Goal: Information Seeking & Learning: Learn about a topic

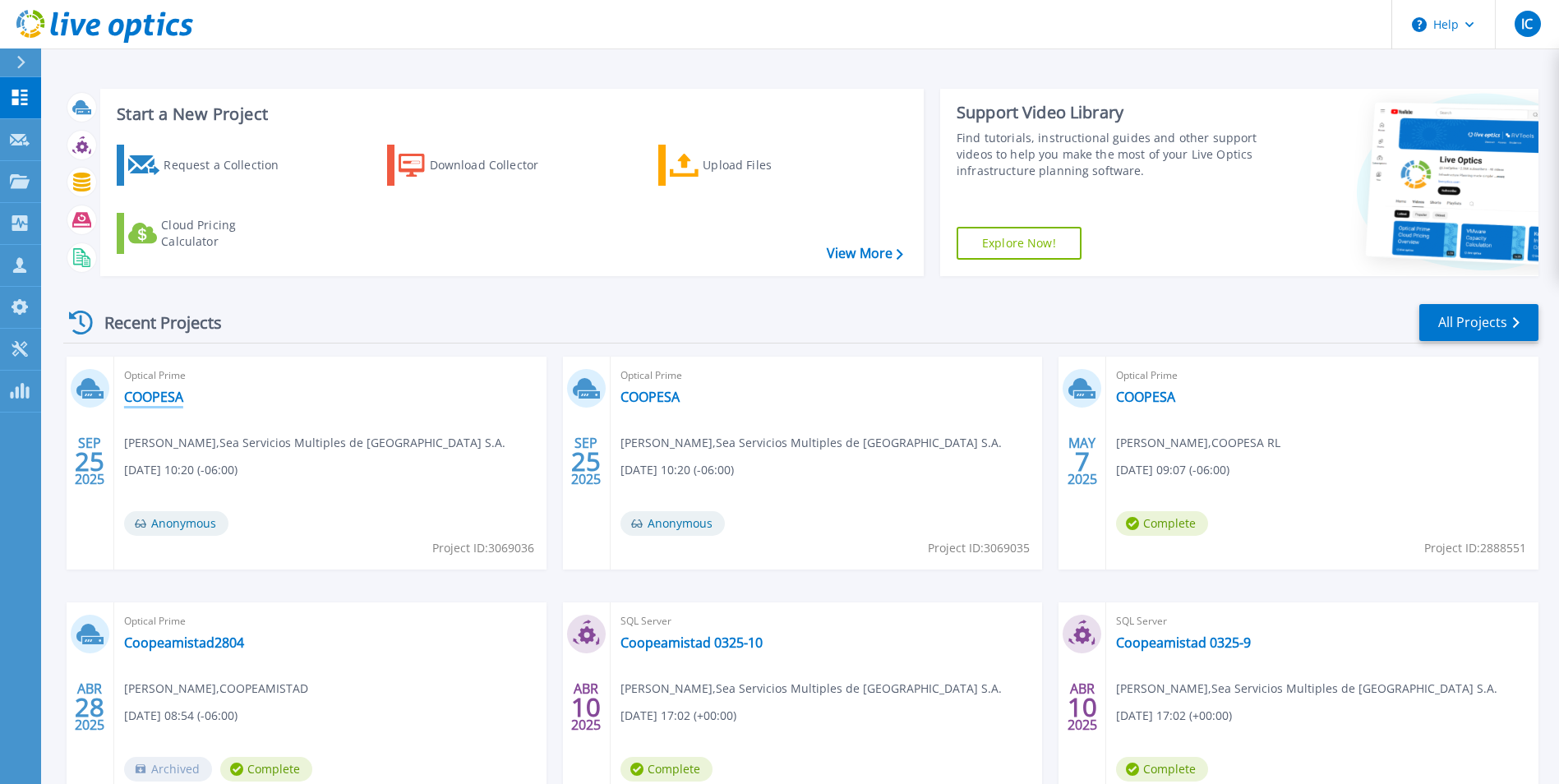
click at [139, 403] on link "COOPESA" at bounding box center [153, 397] width 59 height 16
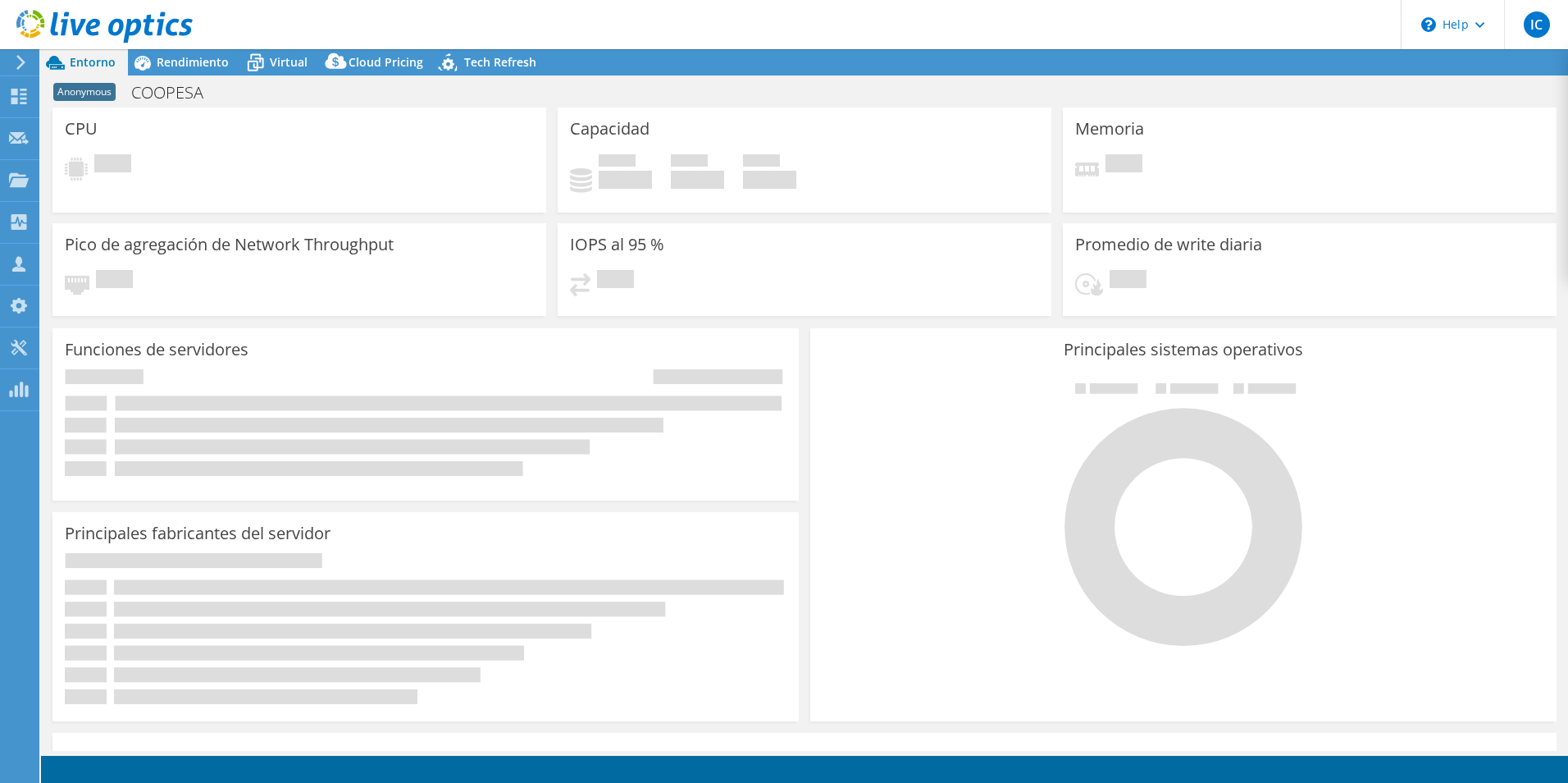
select select "USD"
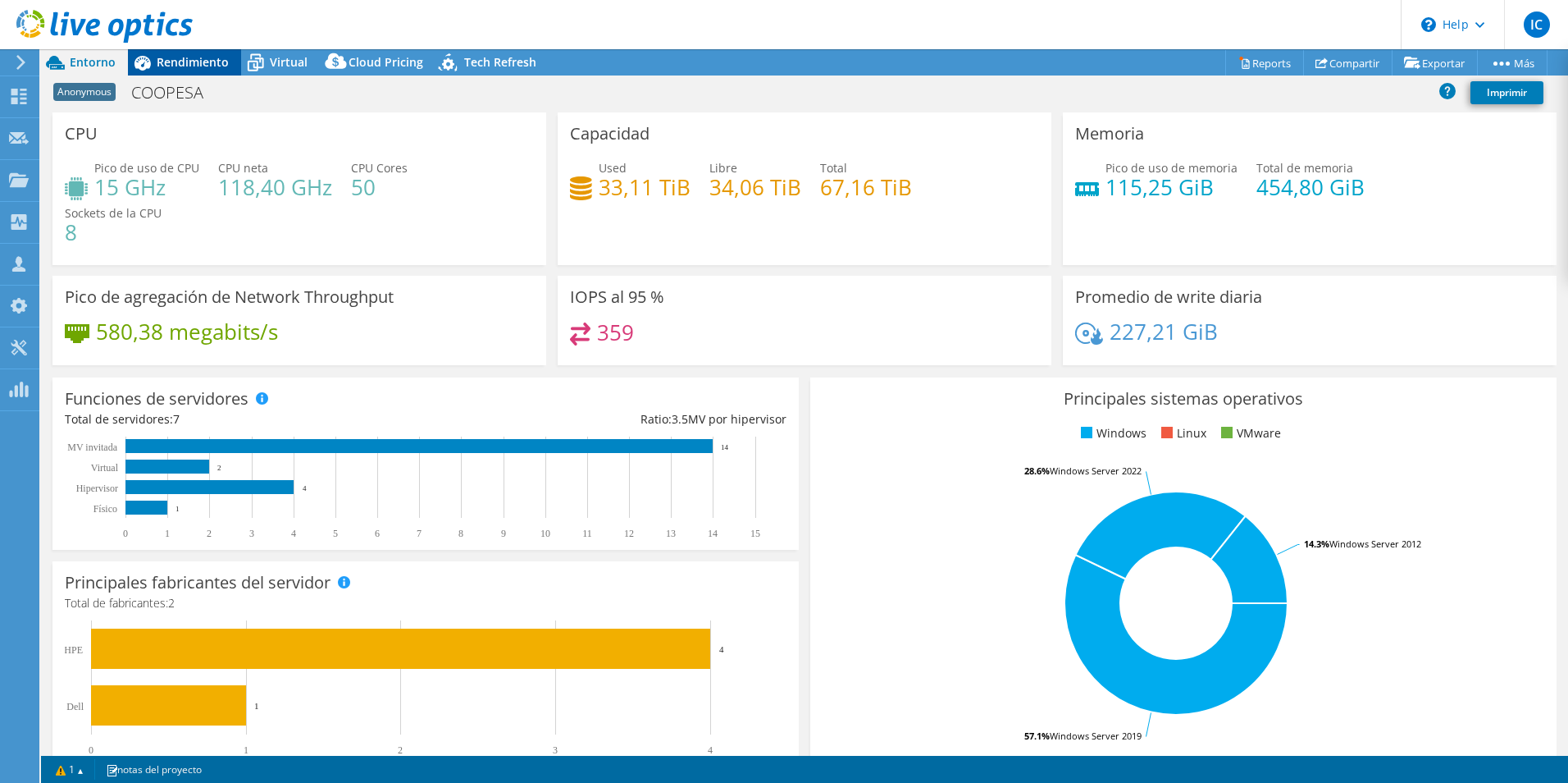
click at [198, 67] on span "Rendimiento" at bounding box center [192, 61] width 72 height 15
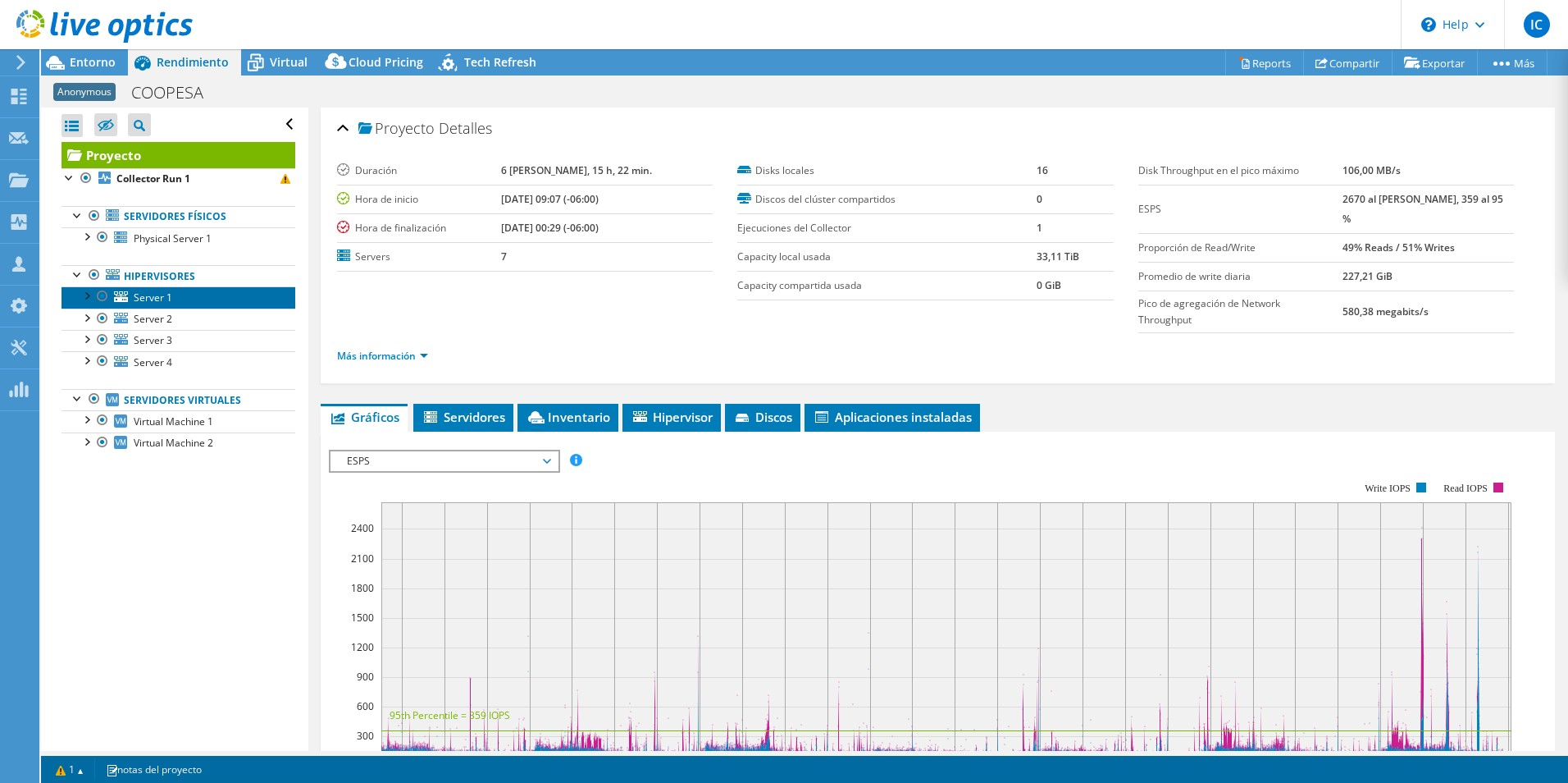
click at [150, 300] on span "Server 1" at bounding box center [152, 298] width 38 height 14
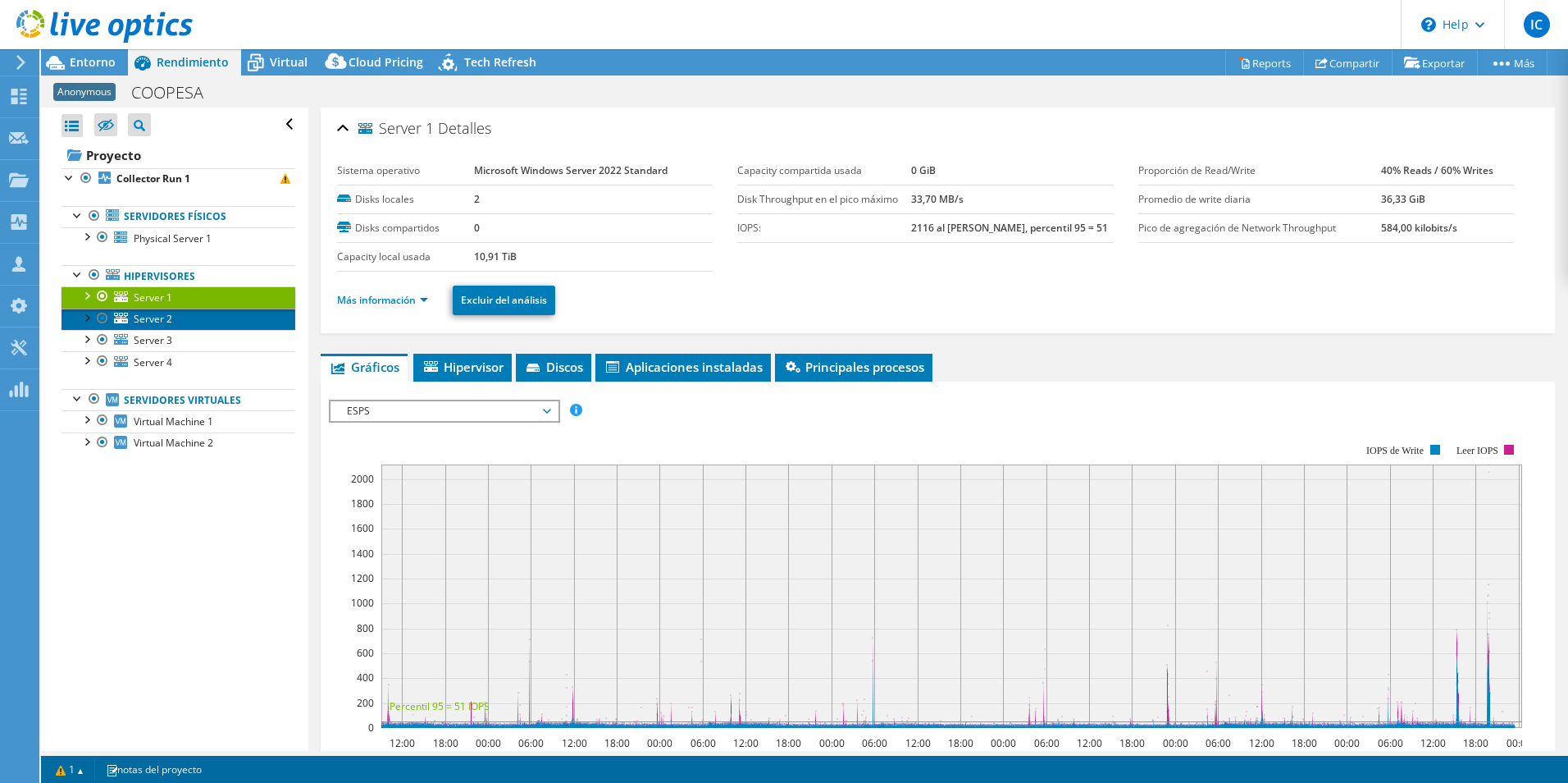
click at [141, 317] on span "Server 2" at bounding box center [152, 319] width 38 height 14
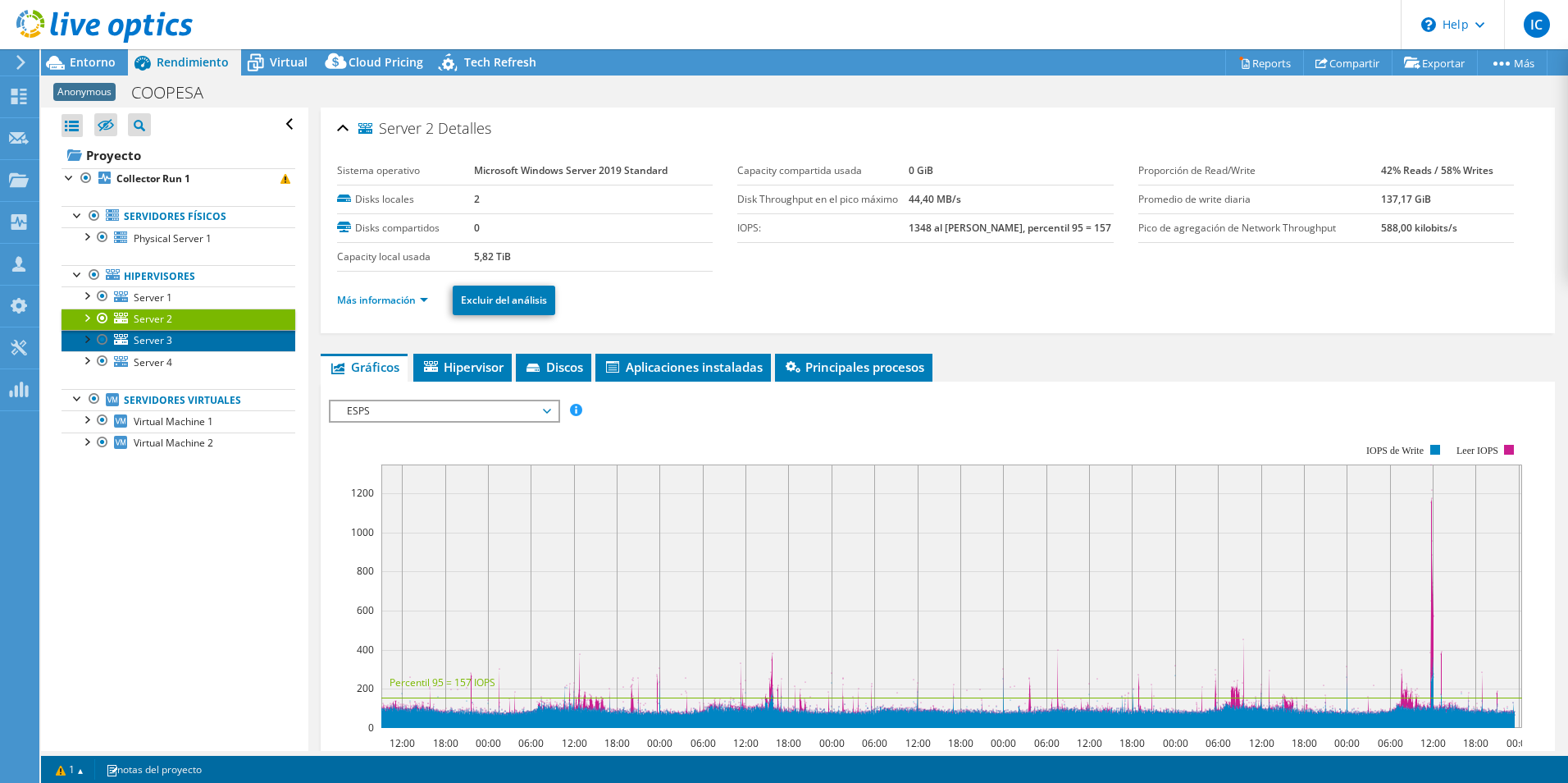
click at [150, 338] on span "Server 3" at bounding box center [152, 340] width 38 height 14
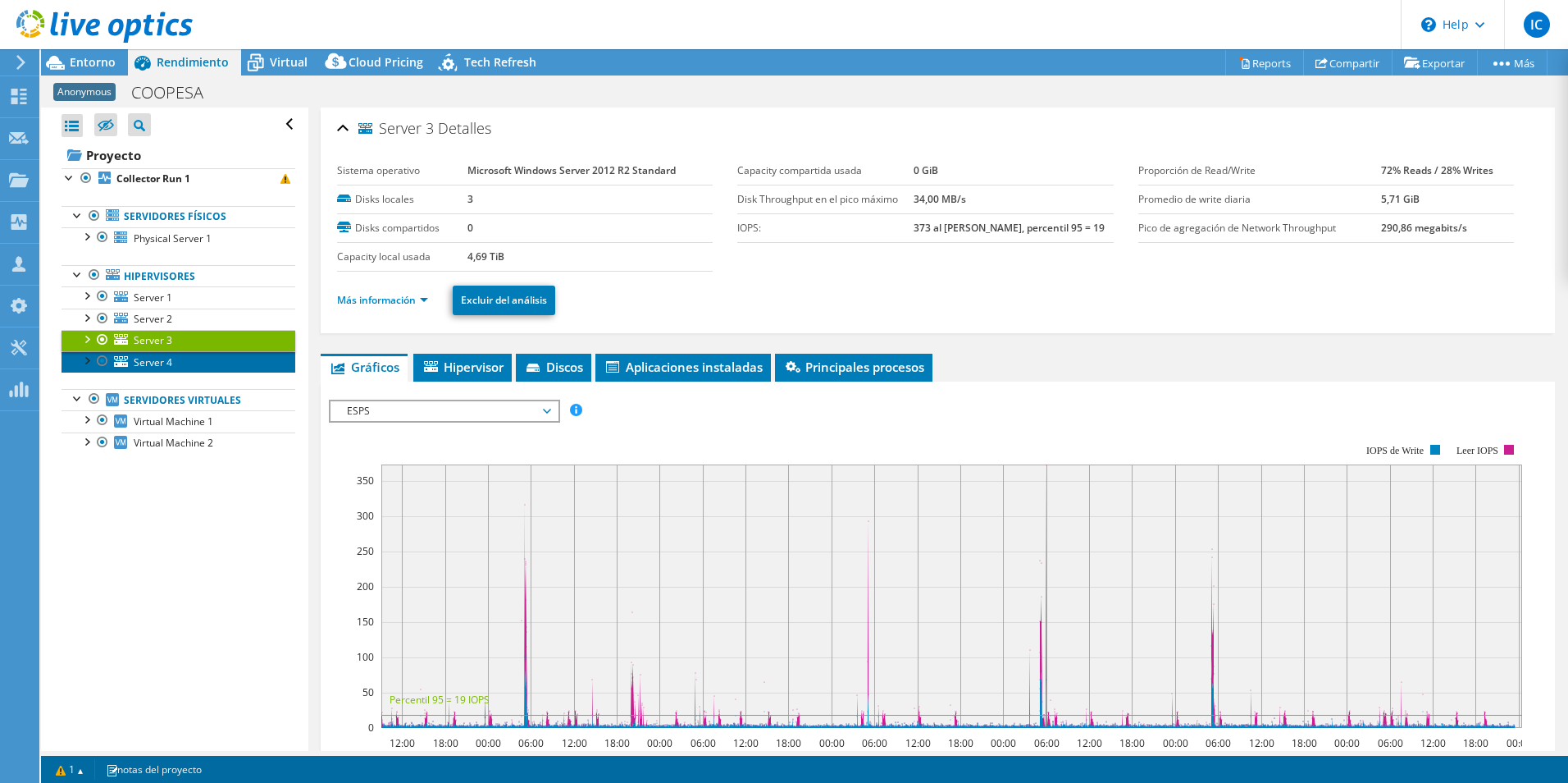
click at [155, 356] on span "Server 4" at bounding box center [152, 363] width 38 height 14
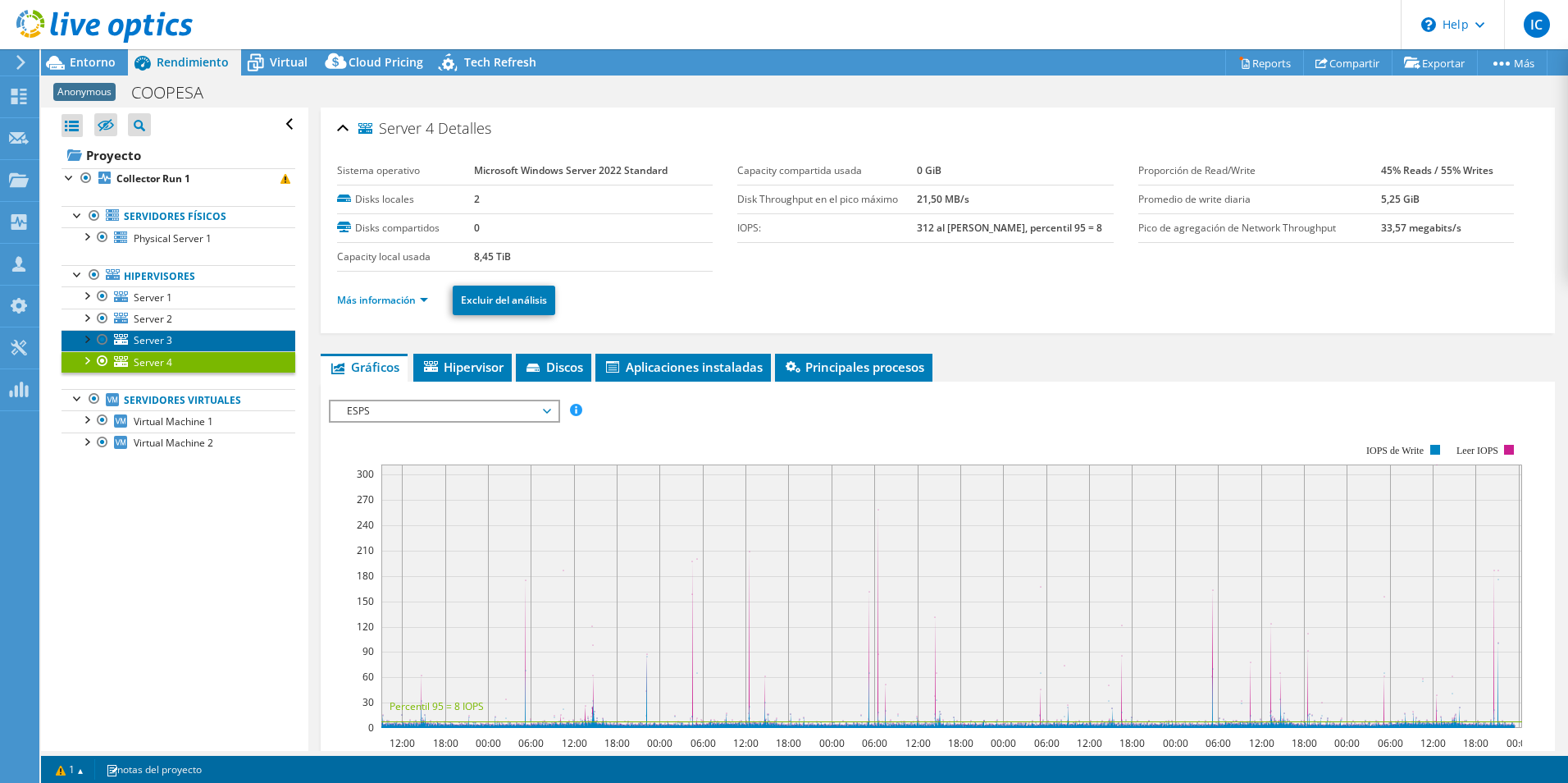
click at [154, 344] on span "Server 3" at bounding box center [152, 340] width 38 height 14
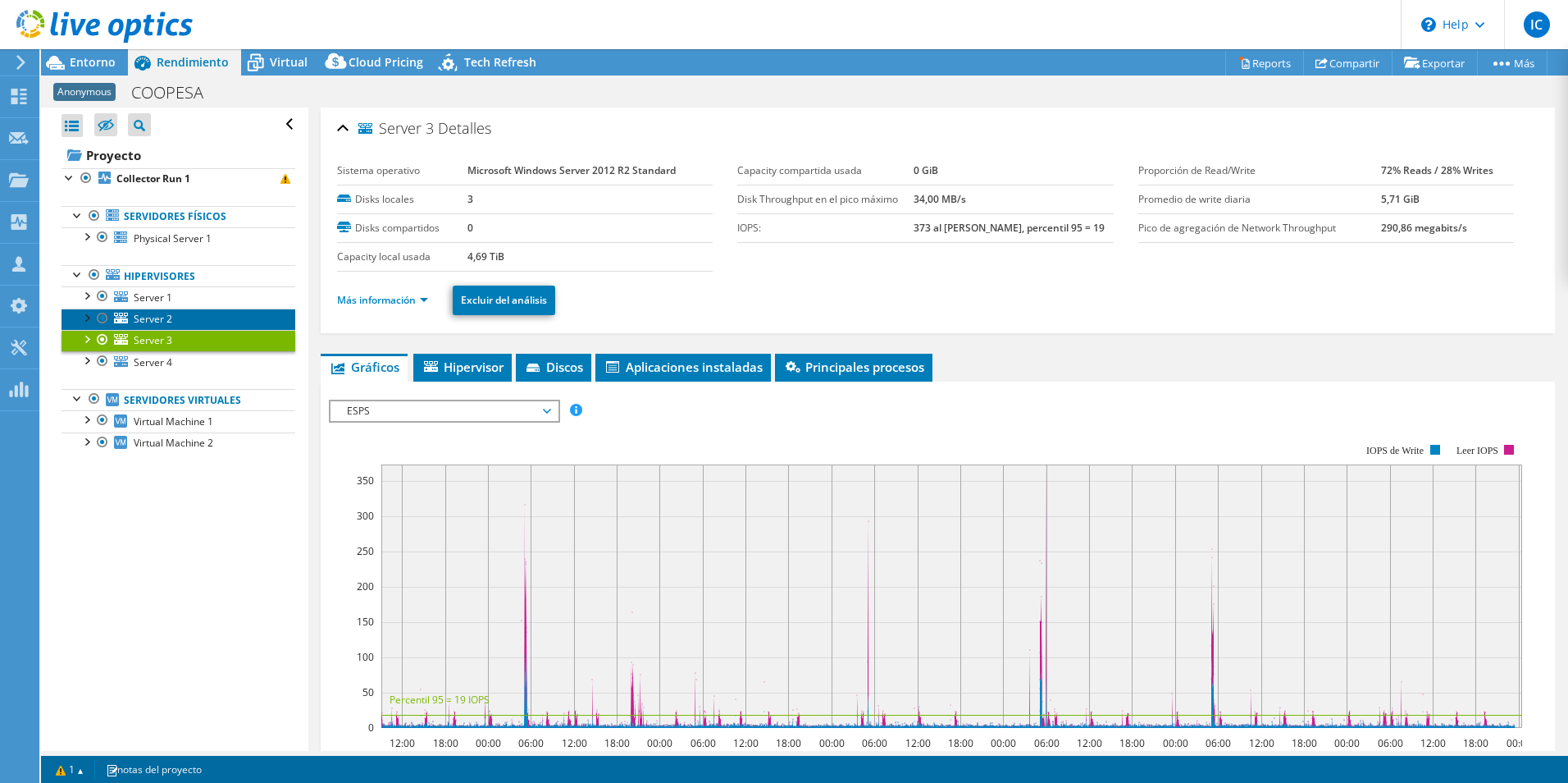
click at [149, 322] on span "Server 2" at bounding box center [152, 319] width 38 height 14
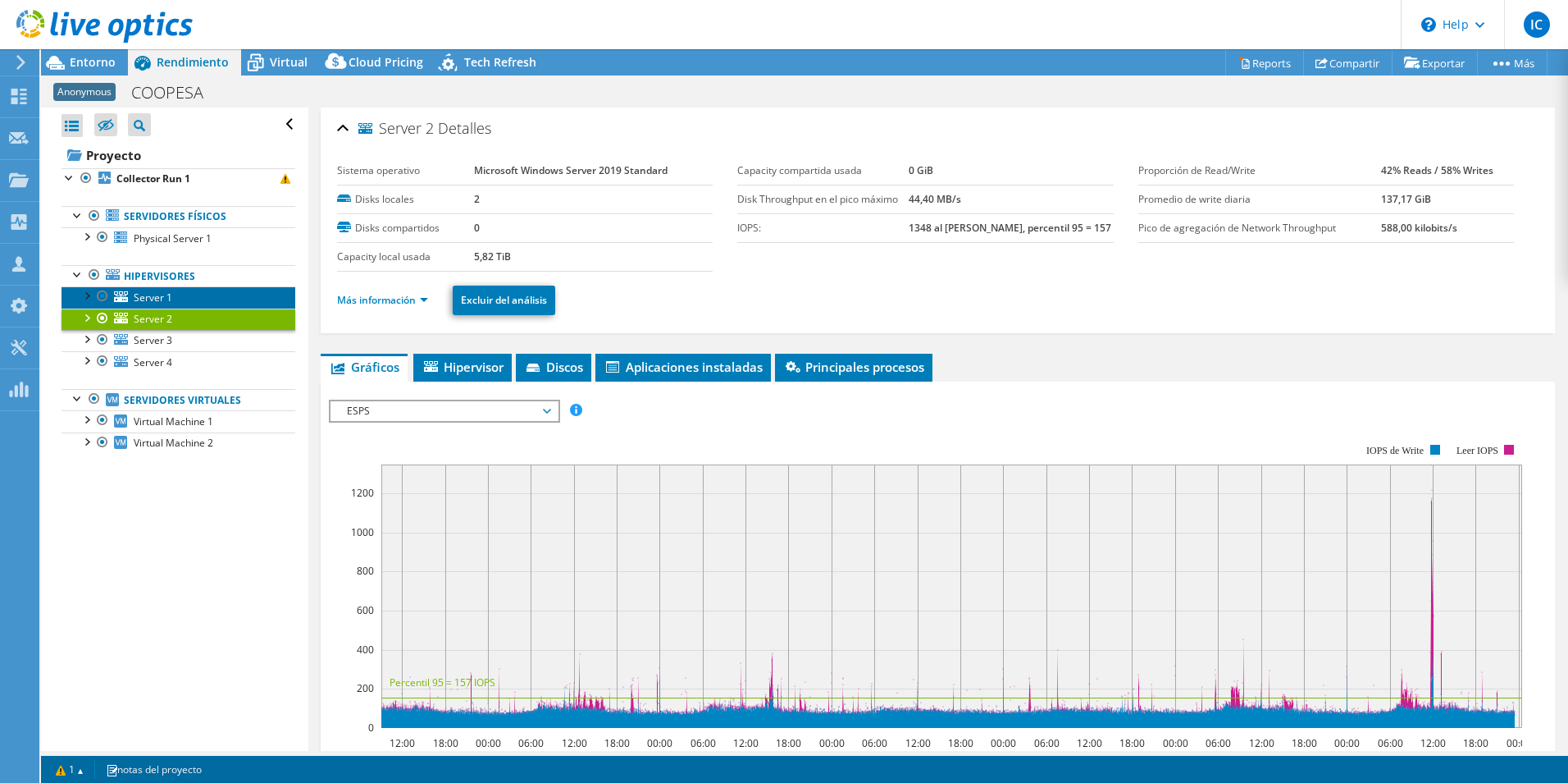
click at [148, 293] on span "Server 1" at bounding box center [152, 298] width 38 height 14
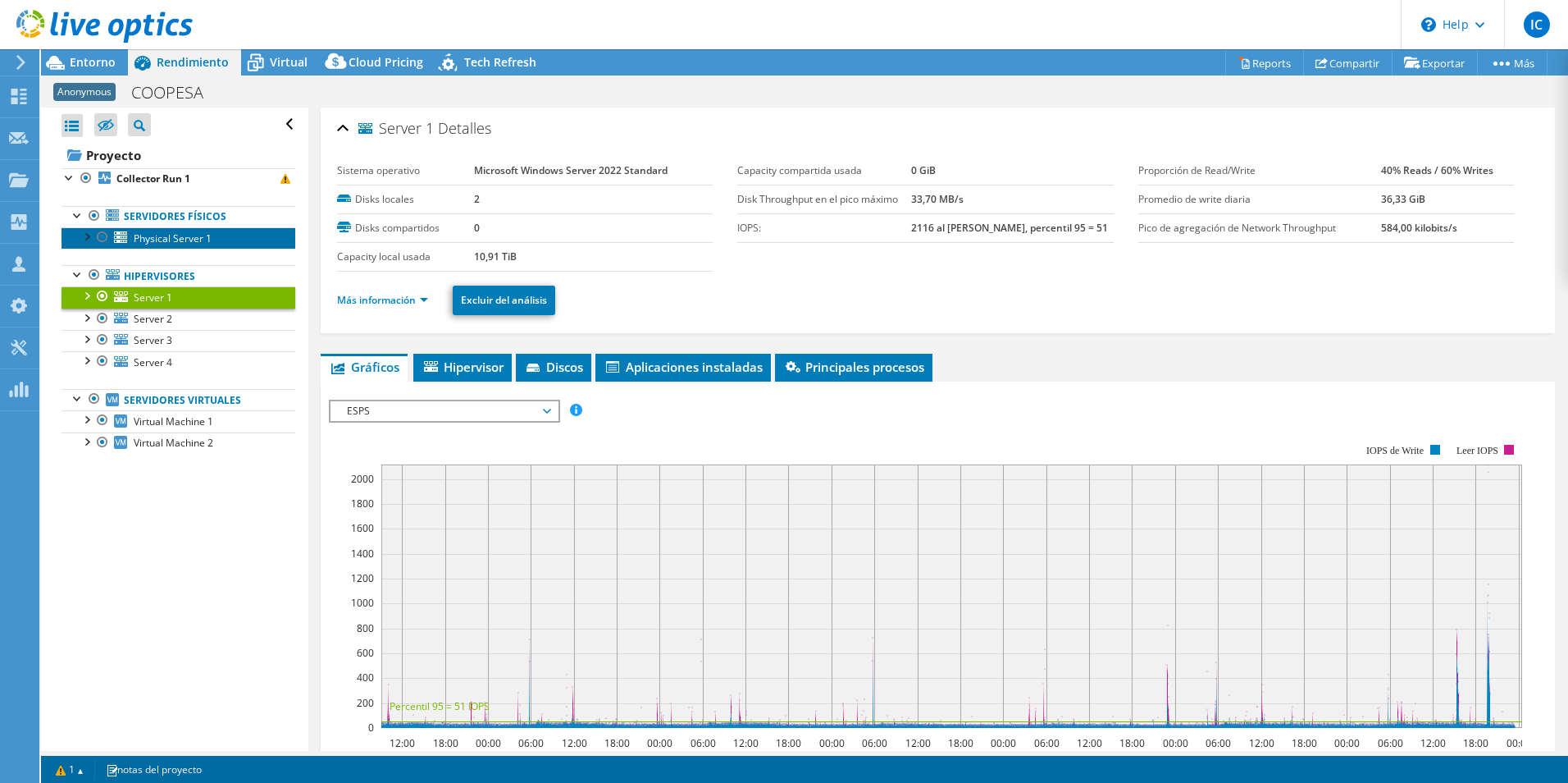
click at [167, 238] on span "Physical Server 1" at bounding box center [172, 239] width 77 height 14
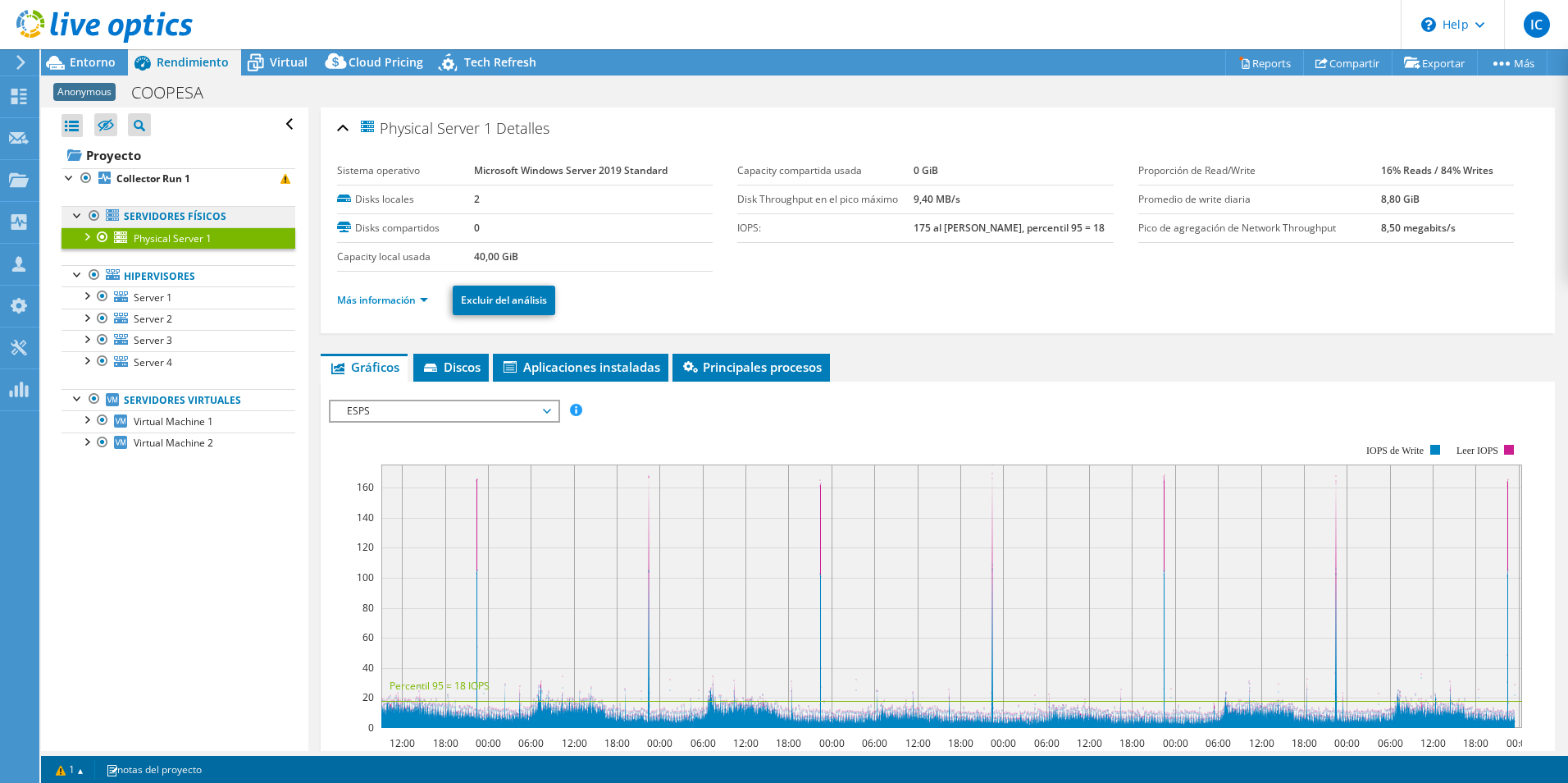
click at [161, 216] on link "Servidores físicos" at bounding box center [178, 216] width 233 height 21
click at [221, 424] on link "Virtual Machine 1" at bounding box center [178, 421] width 233 height 21
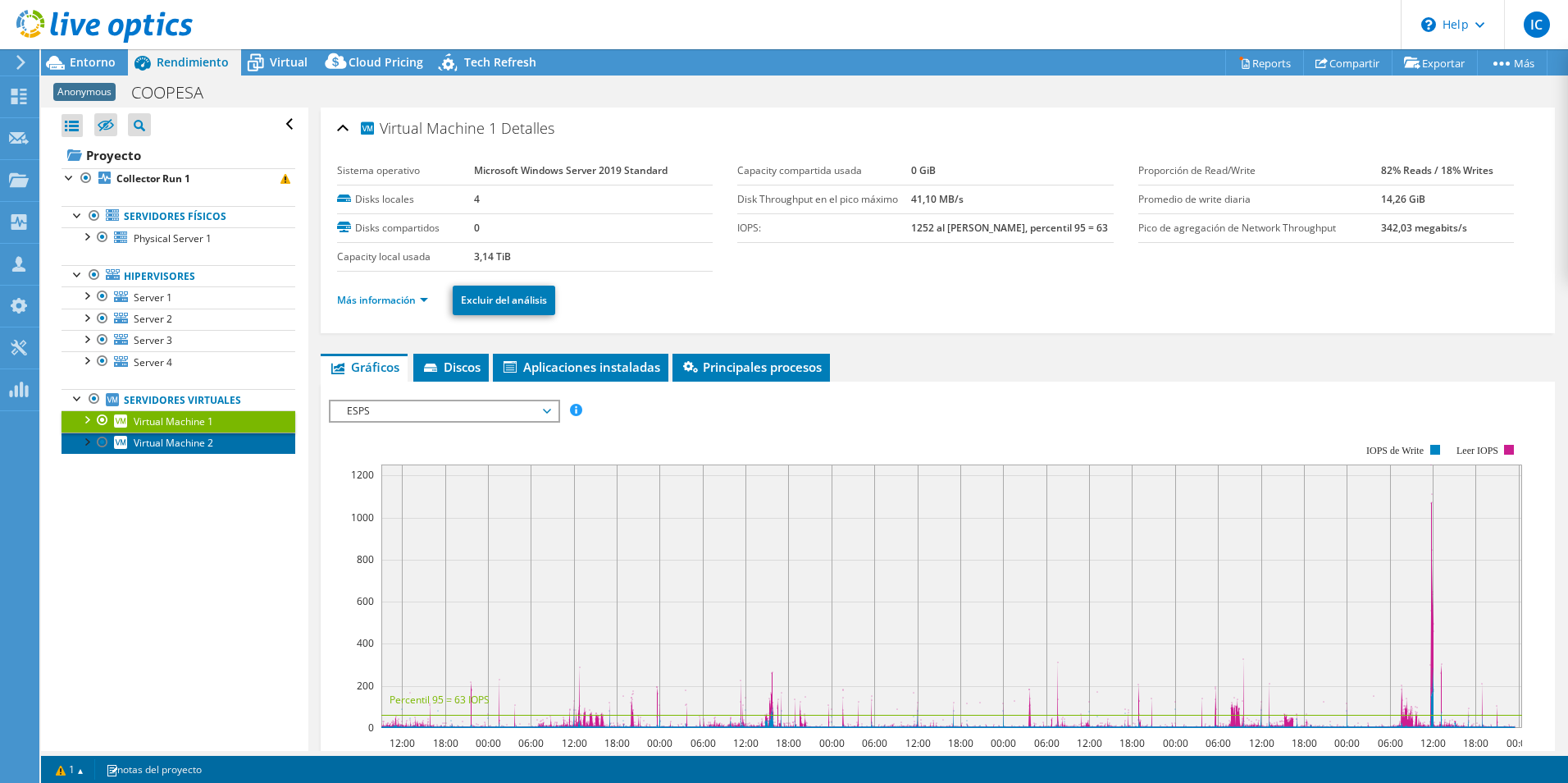
click at [209, 449] on span "Virtual Machine 2" at bounding box center [173, 443] width 79 height 14
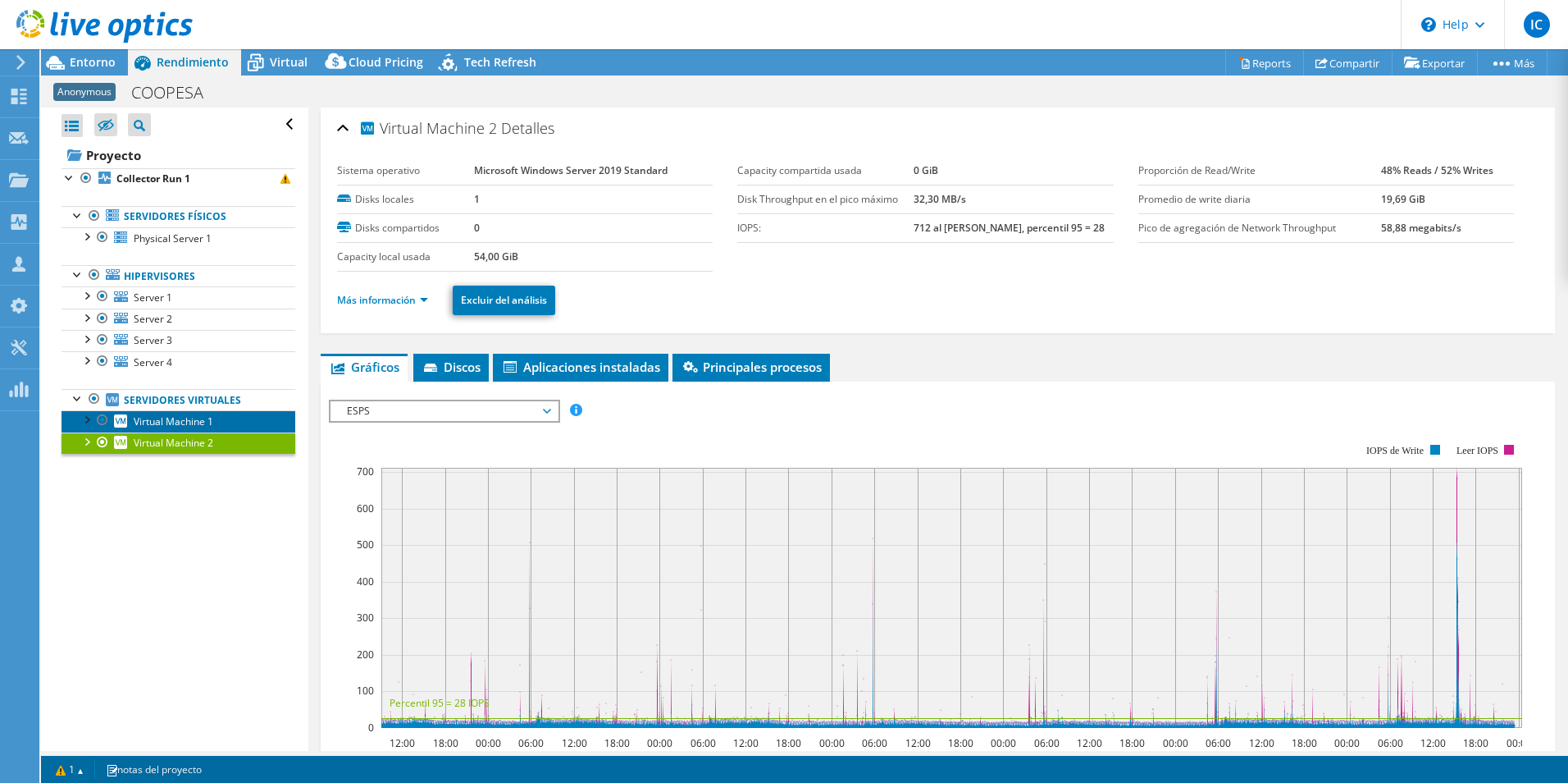
click at [150, 415] on span "Virtual Machine 1" at bounding box center [173, 421] width 79 height 14
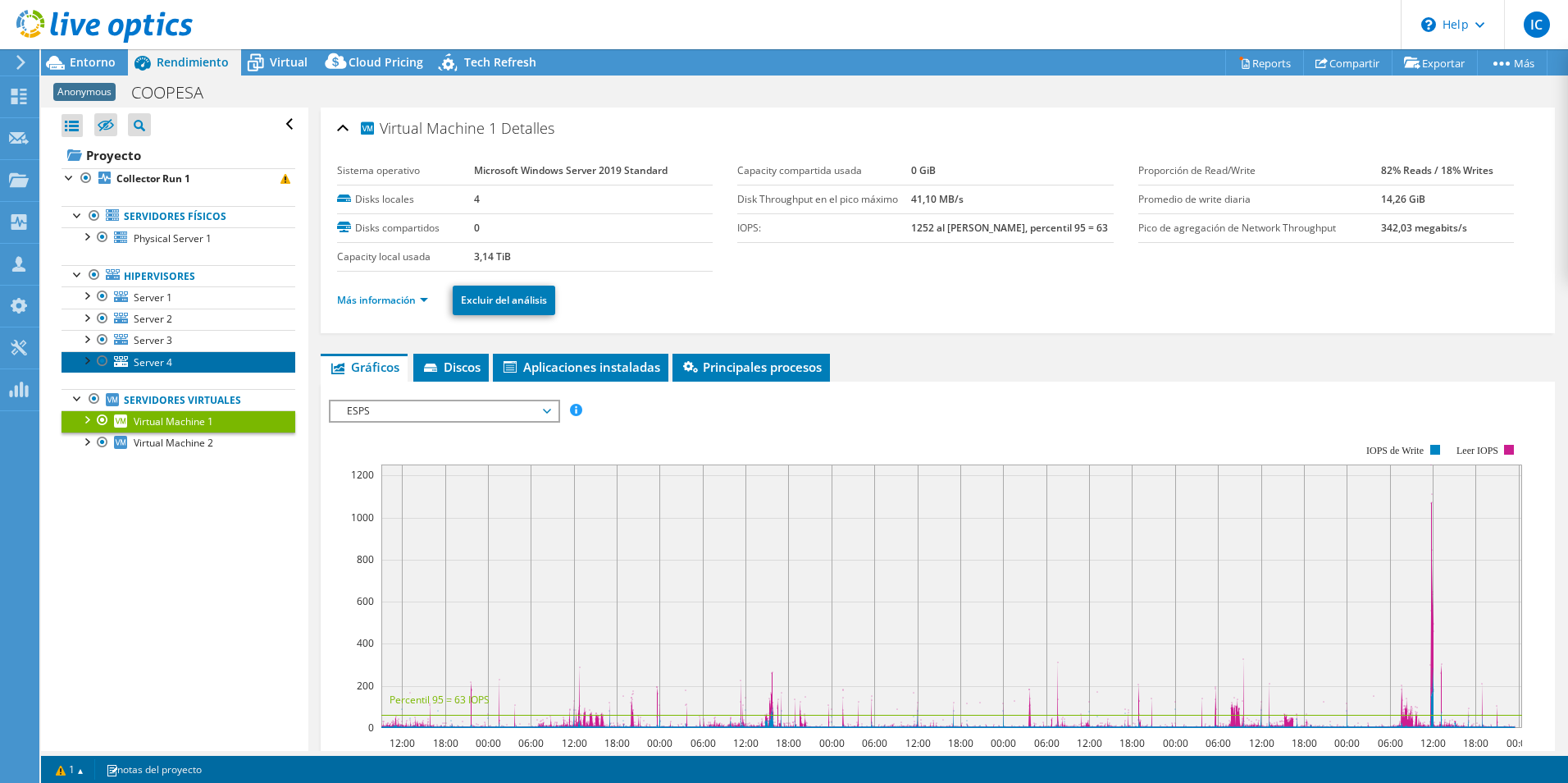
click at [161, 353] on link "Server 4" at bounding box center [178, 362] width 233 height 21
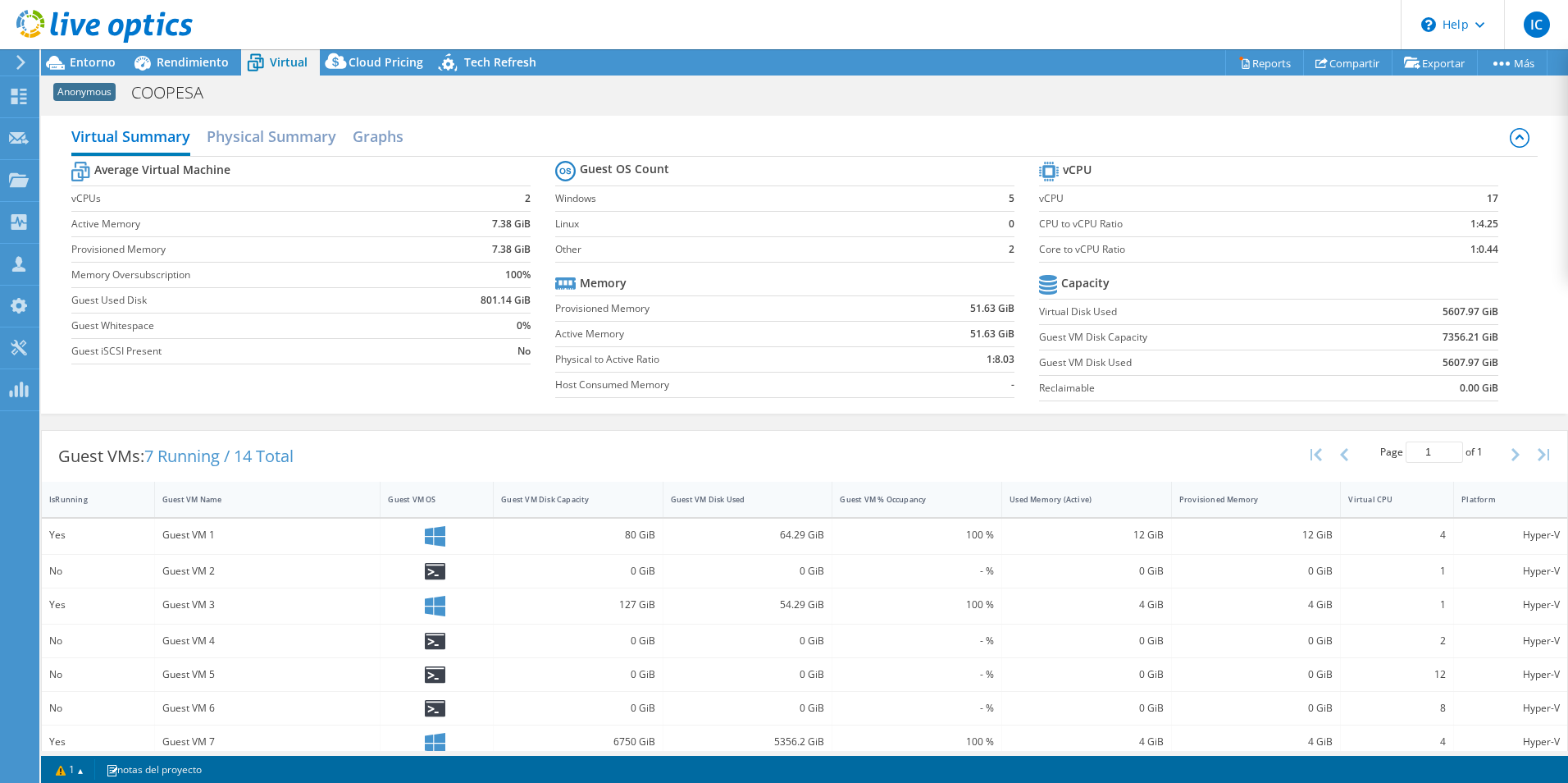
select select "USD"
click at [1112, 337] on label "Guest VM Disk Capacity" at bounding box center [1194, 337] width 311 height 16
click at [1386, 345] on td "7356.21 GiB" at bounding box center [1424, 337] width 149 height 26
click at [1387, 345] on td "7356.21 GiB" at bounding box center [1424, 337] width 149 height 26
drag, startPoint x: 1387, startPoint y: 345, endPoint x: 1326, endPoint y: 377, distance: 68.9
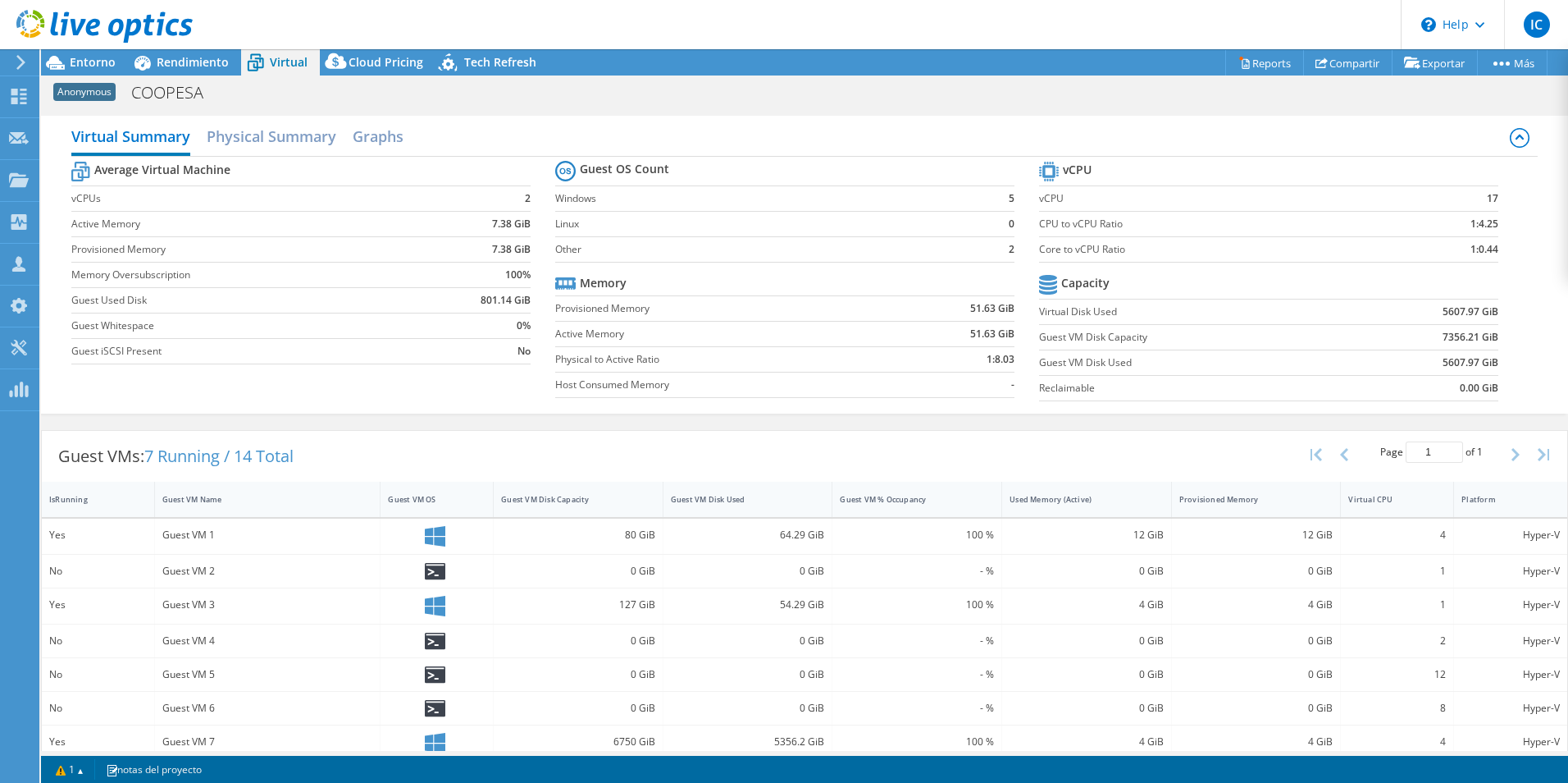
click at [1326, 377] on td "Reclaimable" at bounding box center [1194, 387] width 311 height 26
click at [1315, 375] on td "Reclaimable" at bounding box center [1194, 387] width 311 height 26
click at [88, 64] on span "Entorno" at bounding box center [93, 61] width 46 height 15
